Goal: Task Accomplishment & Management: Manage account settings

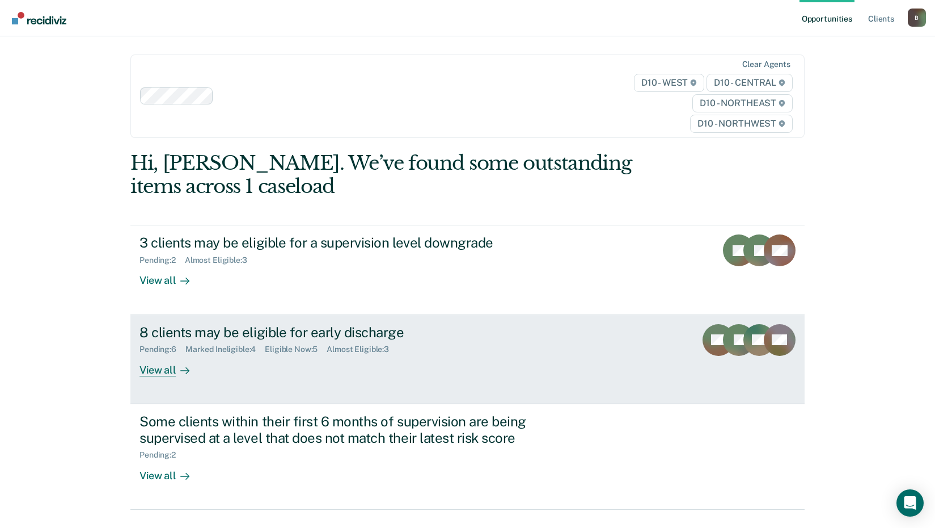
click at [163, 370] on div "View all" at bounding box center [172, 365] width 64 height 22
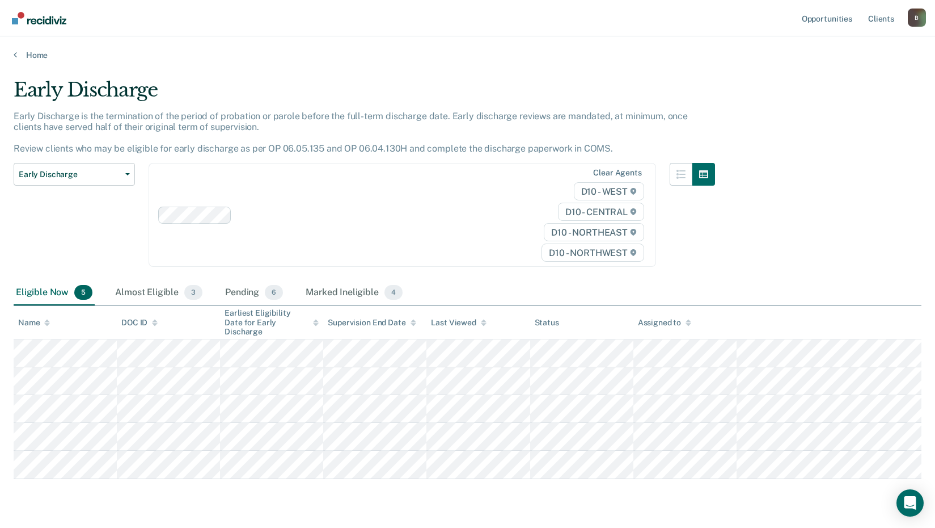
click at [349, 321] on div "Supervision End Date" at bounding box center [372, 323] width 88 height 10
click at [349, 320] on div "Supervision End Date" at bounding box center [372, 323] width 88 height 10
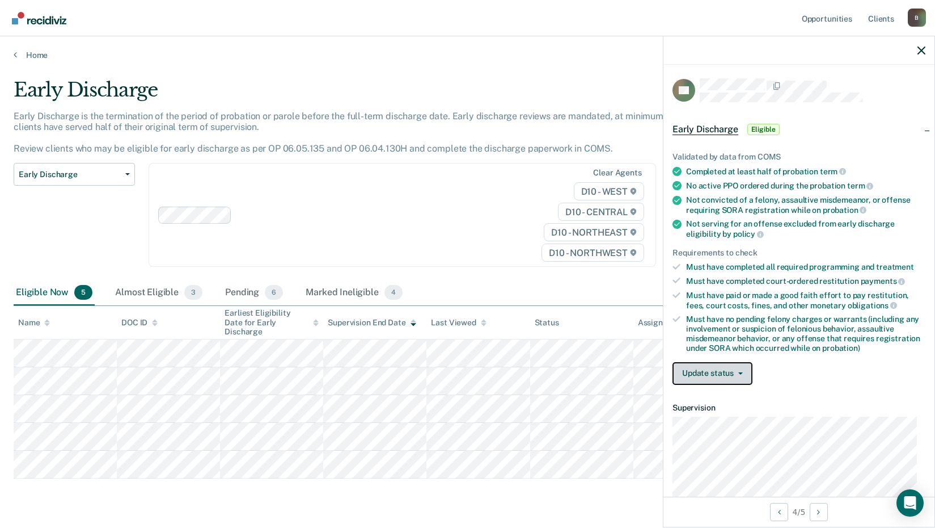
click at [705, 374] on button "Update status" at bounding box center [713, 373] width 80 height 23
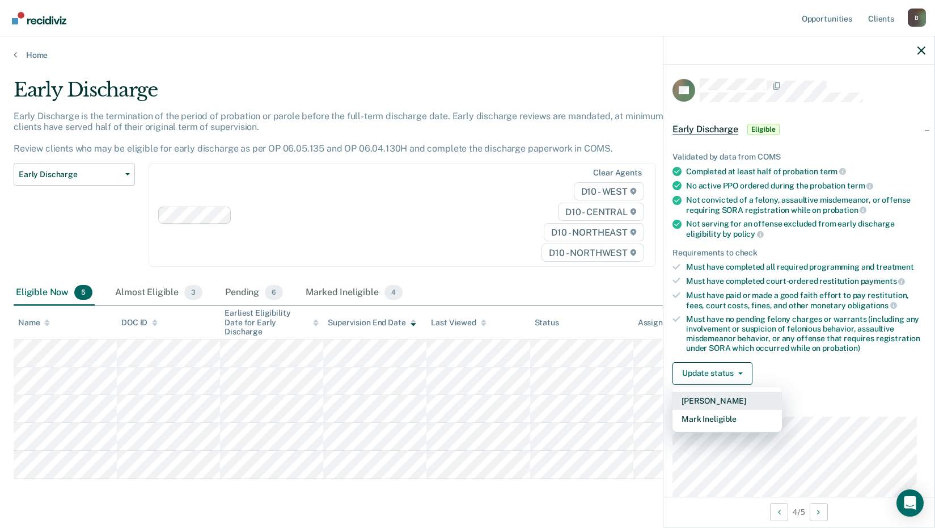
click at [715, 399] on button "[PERSON_NAME]" at bounding box center [727, 400] width 109 height 18
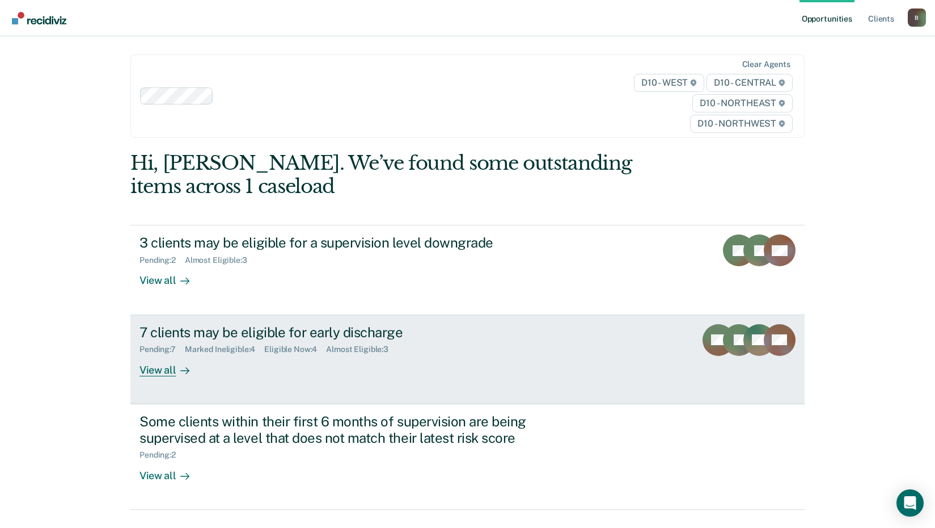
click at [199, 340] on div "Pending : 7 Marked Ineligible : 4 Eligible Now : 4 Almost Eligible : 3" at bounding box center [339, 347] width 398 height 14
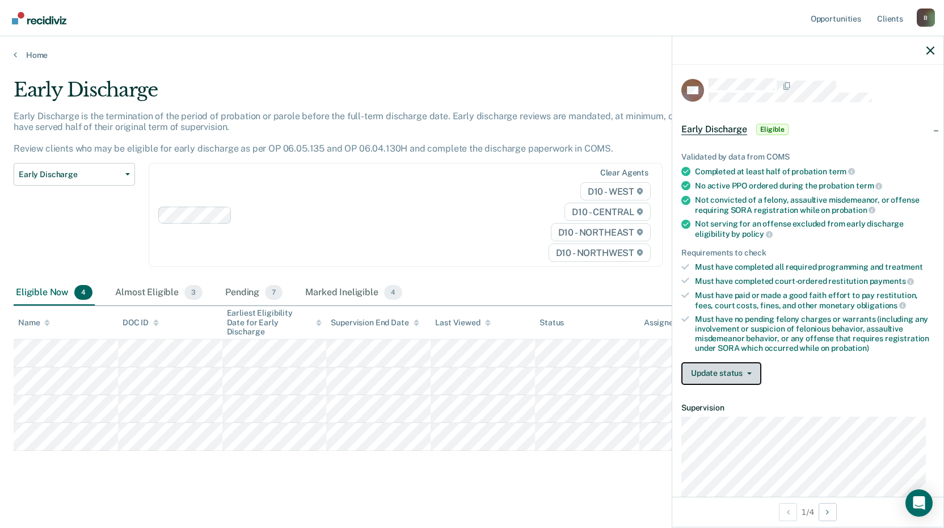
click at [734, 374] on button "Update status" at bounding box center [721, 373] width 80 height 23
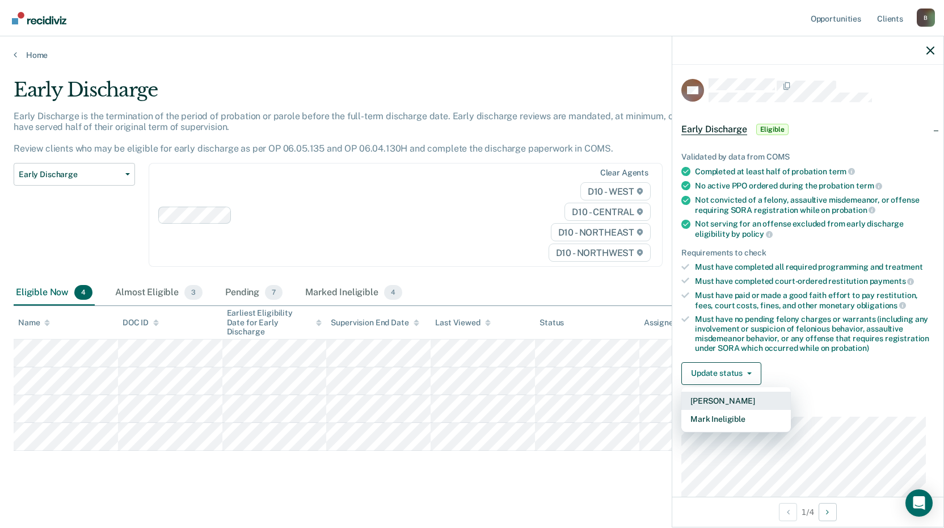
click at [734, 397] on button "[PERSON_NAME]" at bounding box center [735, 400] width 109 height 18
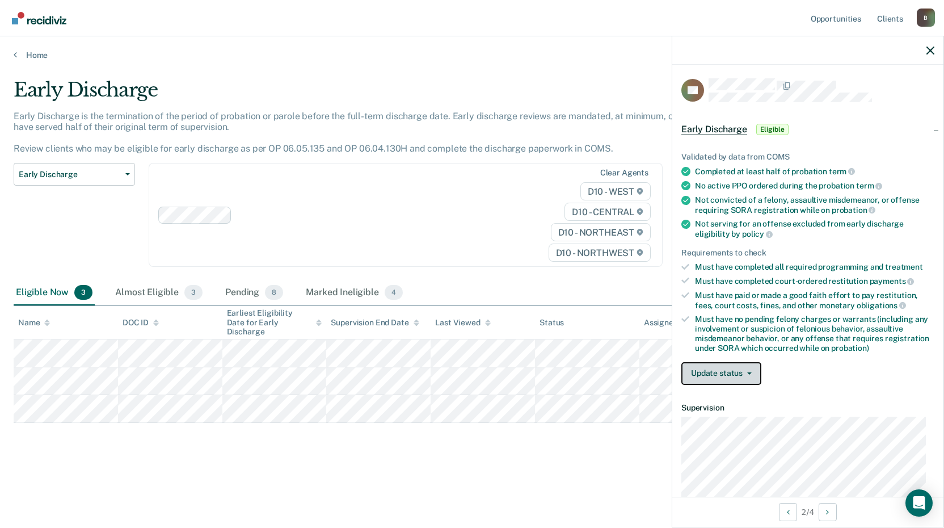
click at [726, 374] on button "Update status" at bounding box center [721, 373] width 80 height 23
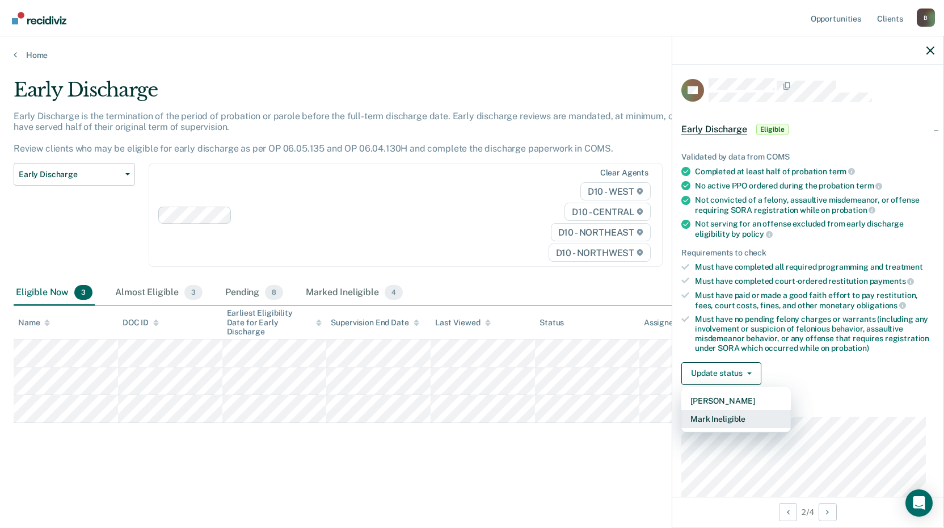
click at [736, 416] on button "Mark Ineligible" at bounding box center [735, 419] width 109 height 18
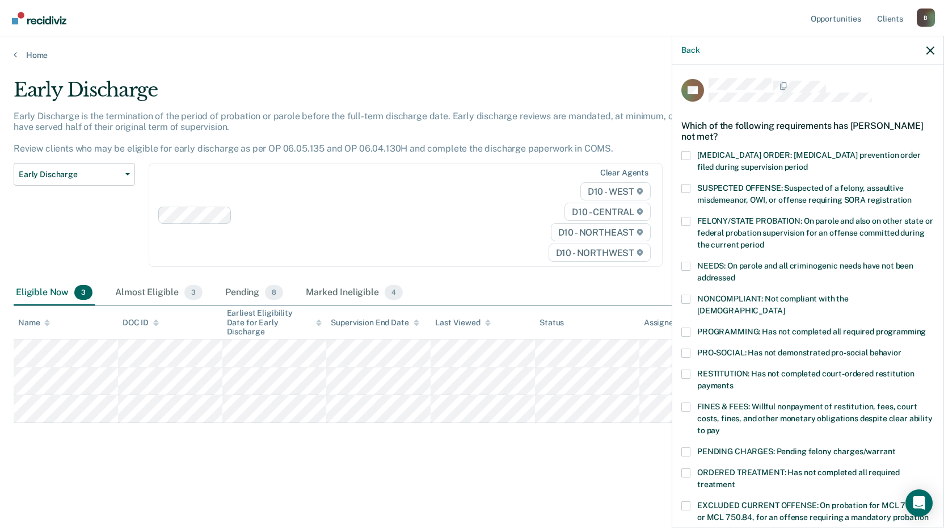
click at [686, 298] on span at bounding box center [685, 298] width 9 height 9
click at [785, 306] on input "NONCOMPLIANT: Not compliant with the order of supervision" at bounding box center [785, 306] width 0 height 0
click at [686, 297] on span at bounding box center [685, 298] width 9 height 9
click at [785, 306] on input "NONCOMPLIANT: Not compliant with the order of supervision" at bounding box center [785, 306] width 0 height 0
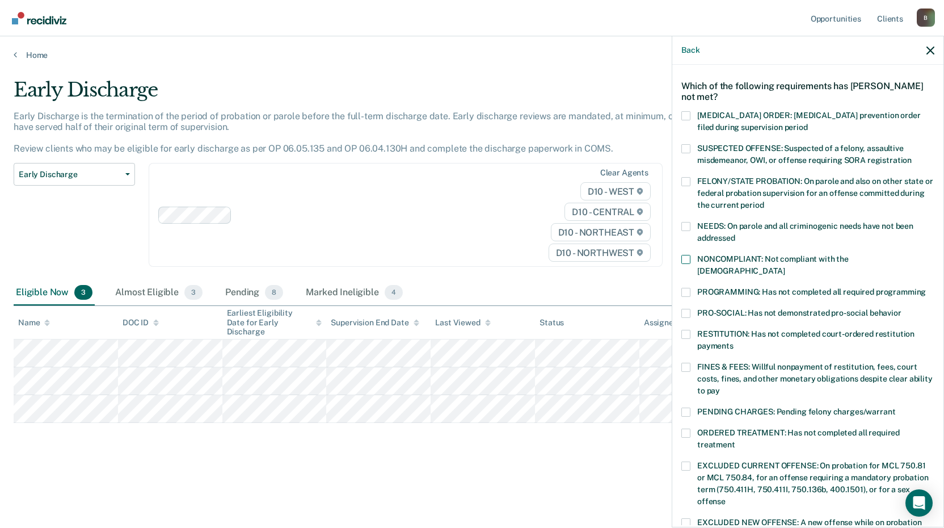
scroll to position [57, 0]
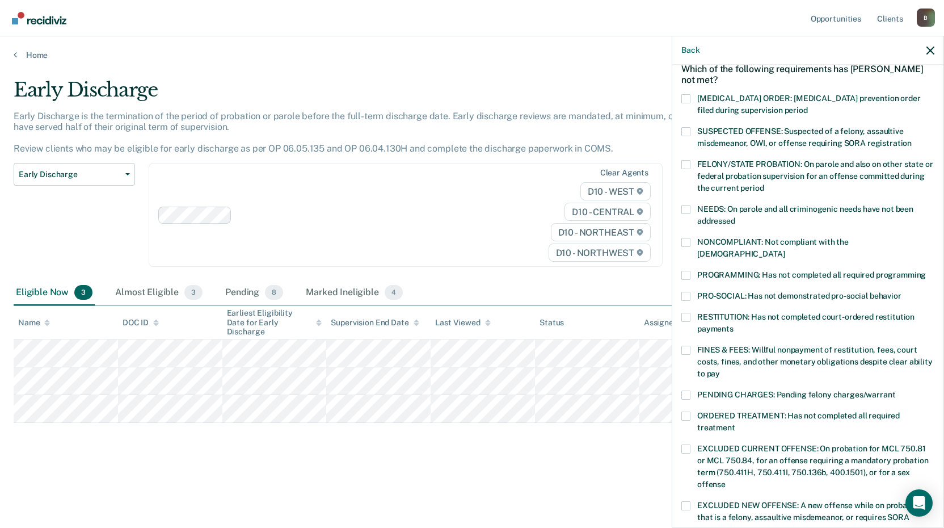
click at [686, 411] on span at bounding box center [685, 415] width 9 height 9
click at [735, 423] on input "ORDERED TREATMENT: Has not completed all required treatment" at bounding box center [735, 423] width 0 height 0
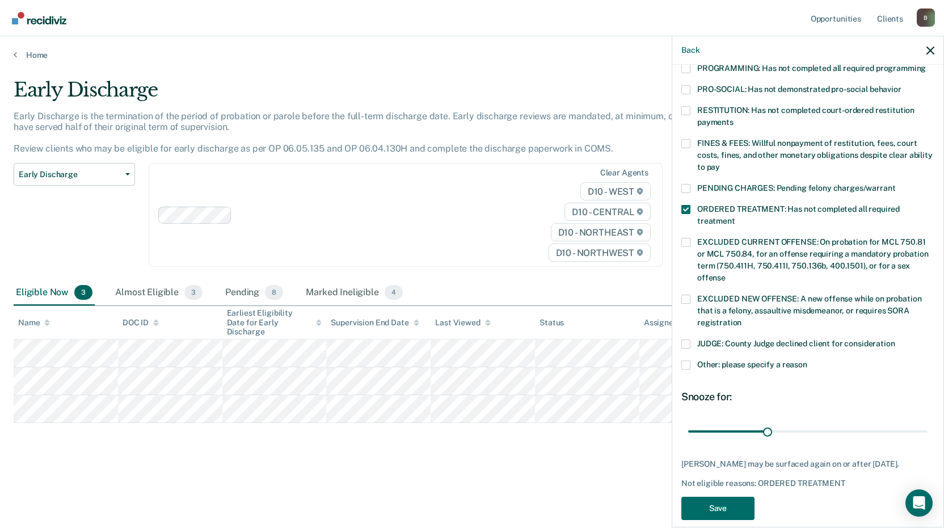
scroll to position [265, 0]
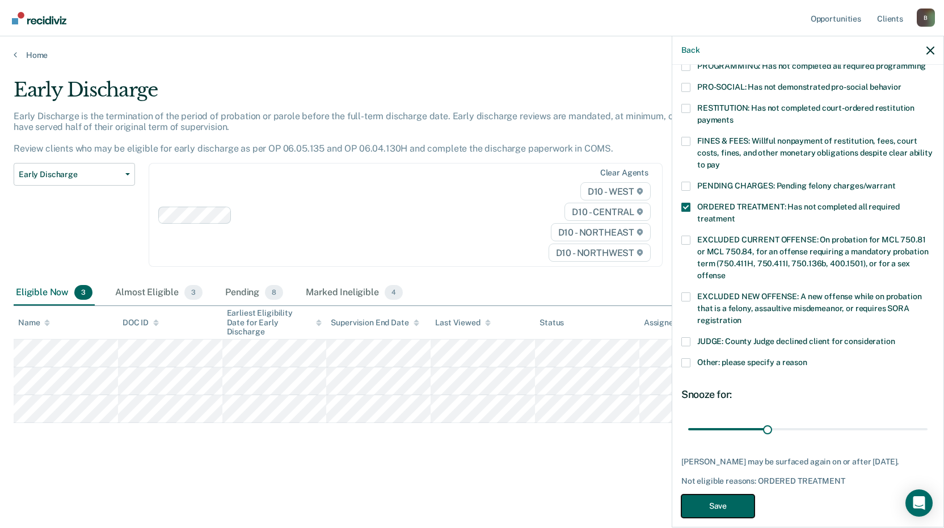
click at [722, 494] on button "Save" at bounding box center [717, 505] width 73 height 23
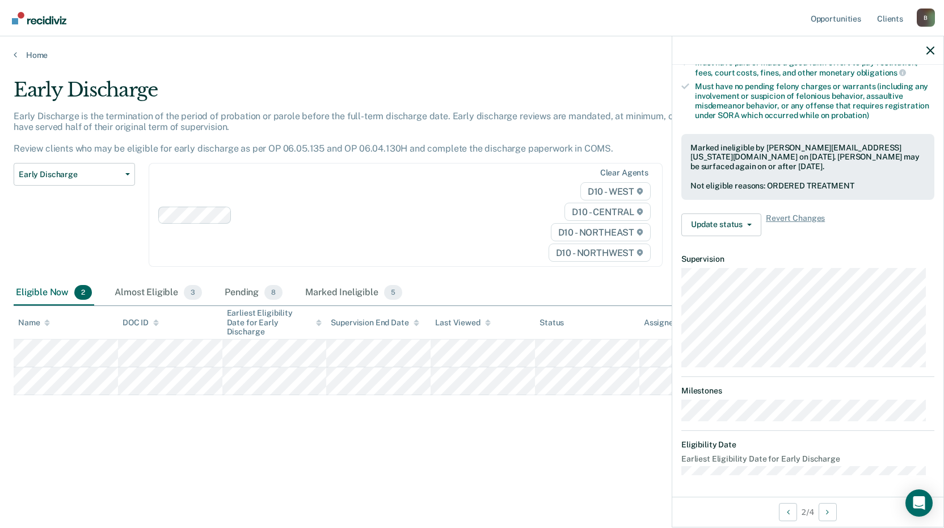
scroll to position [137, 0]
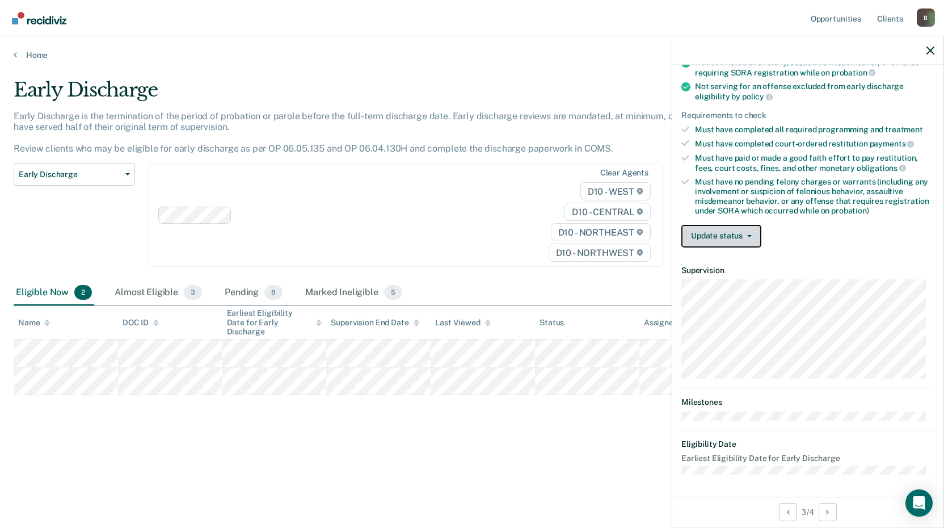
click at [720, 238] on button "Update status" at bounding box center [721, 236] width 80 height 23
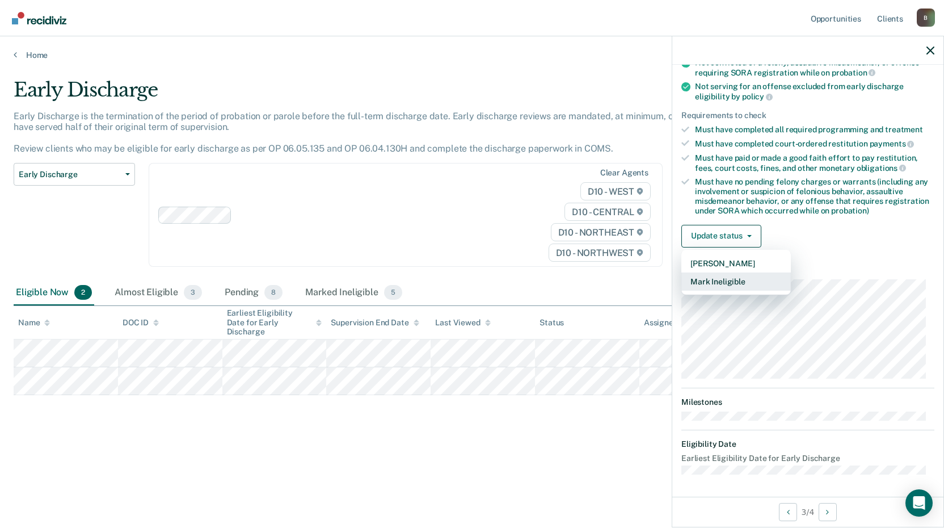
click at [736, 281] on button "Mark Ineligible" at bounding box center [735, 281] width 109 height 18
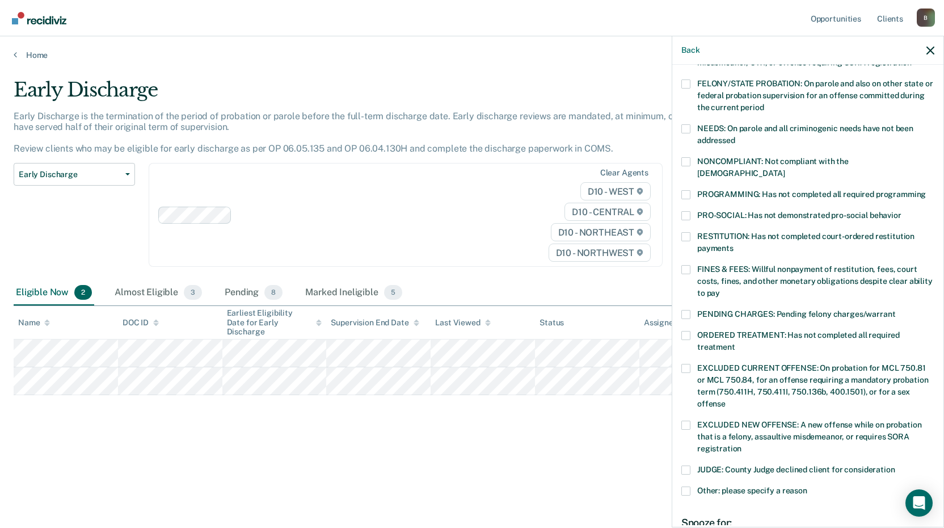
click at [687, 331] on span at bounding box center [685, 335] width 9 height 9
click at [735, 343] on input "ORDERED TREATMENT: Has not completed all required treatment" at bounding box center [735, 343] width 0 height 0
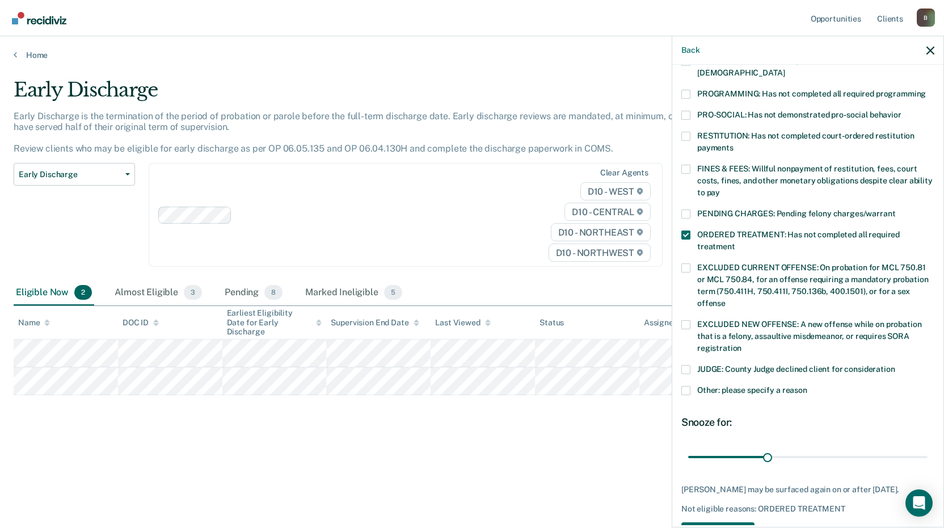
scroll to position [265, 0]
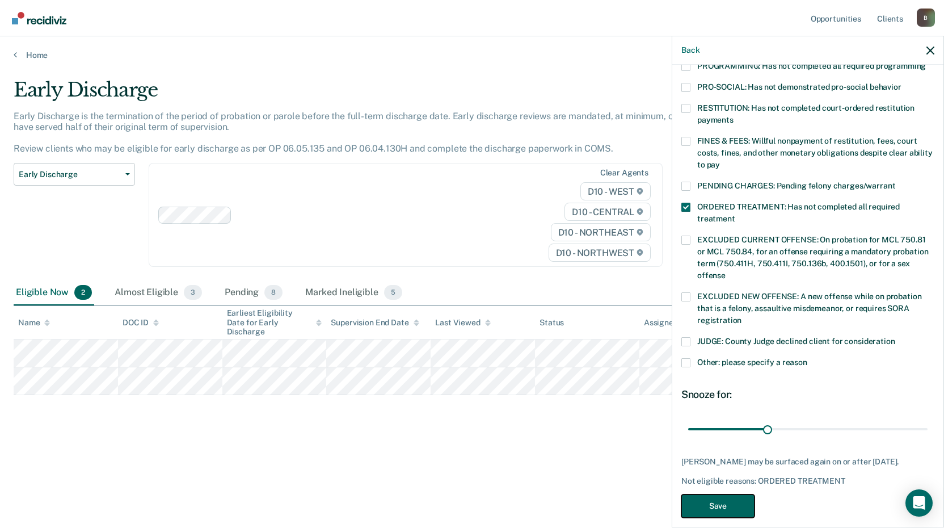
click at [724, 494] on button "Save" at bounding box center [717, 505] width 73 height 23
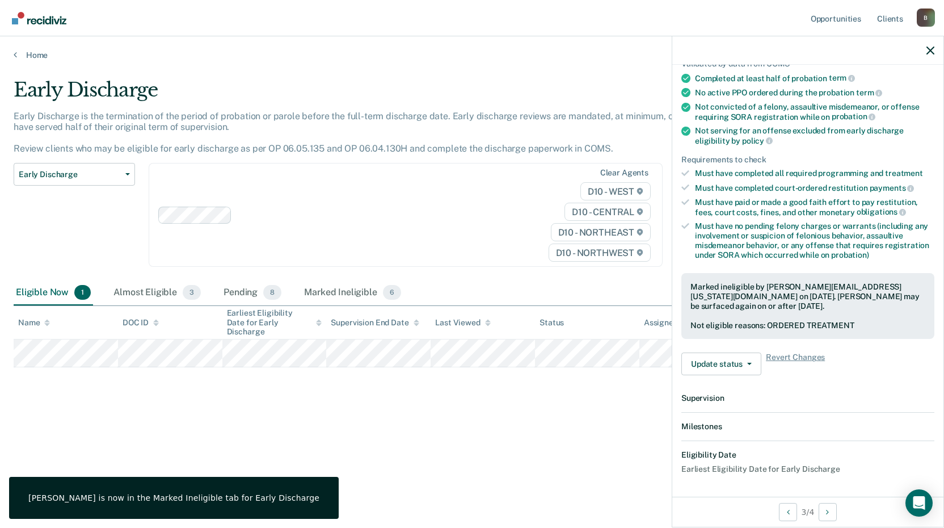
scroll to position [221, 0]
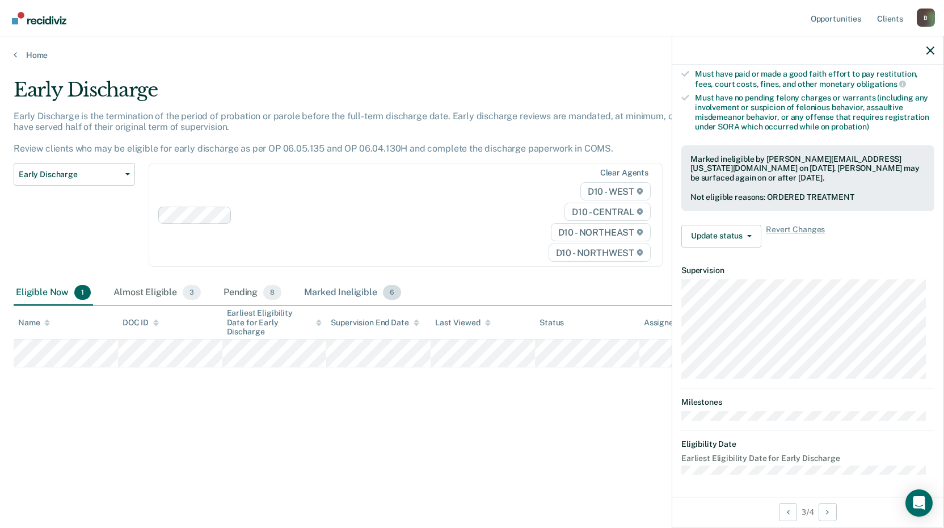
click at [321, 291] on div "Marked Ineligible 6" at bounding box center [353, 292] width 102 height 25
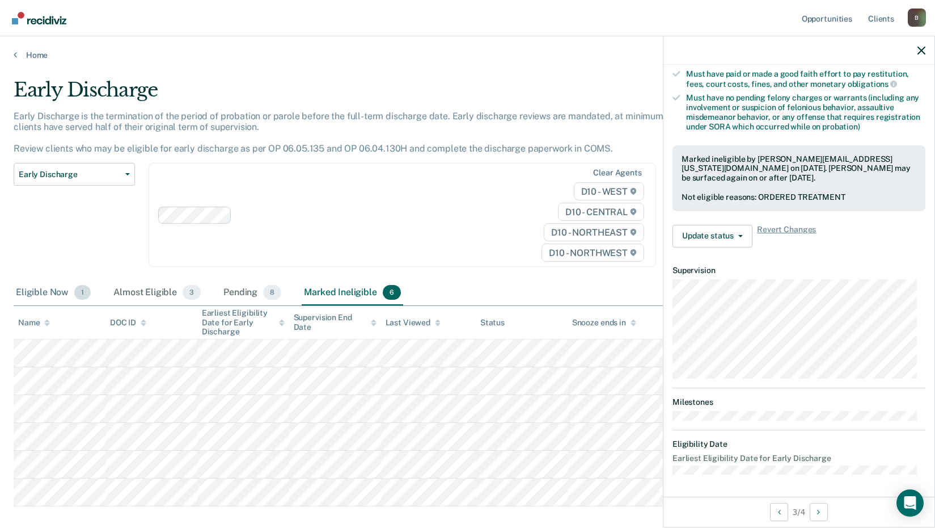
click at [54, 297] on div "Eligible Now 1" at bounding box center [53, 292] width 79 height 25
